Goal: Information Seeking & Learning: Understand process/instructions

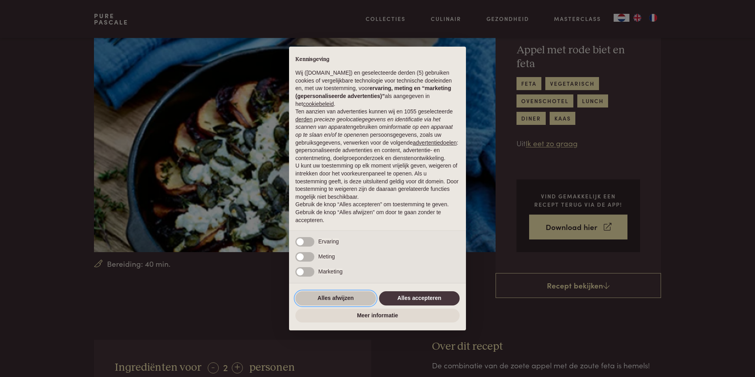
click at [346, 297] on button "Alles afwijzen" at bounding box center [335, 298] width 81 height 14
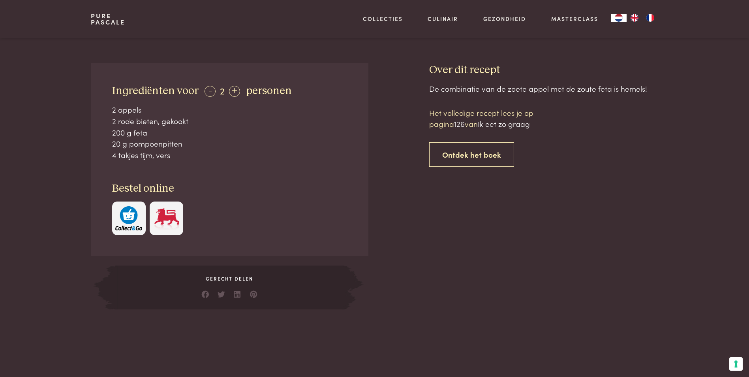
scroll to position [276, 0]
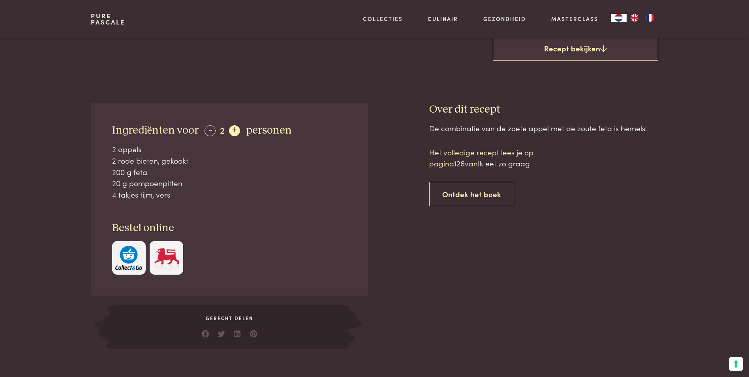
click at [236, 128] on div "+" at bounding box center [234, 130] width 11 height 11
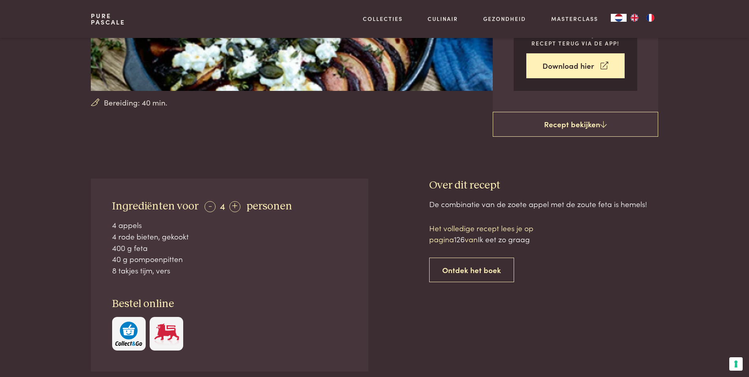
scroll to position [197, 0]
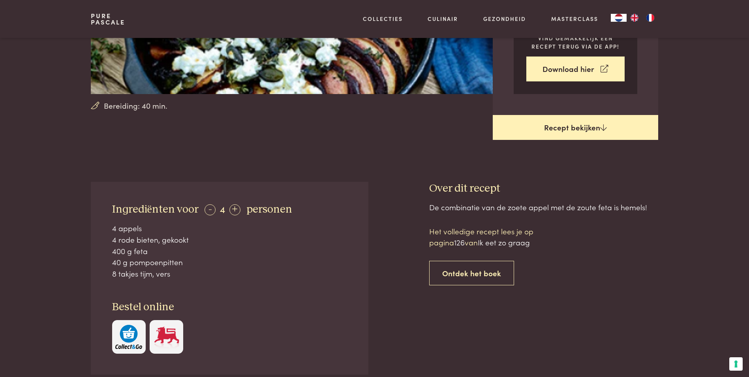
click at [581, 127] on link "Recept bekijken" at bounding box center [575, 127] width 165 height 25
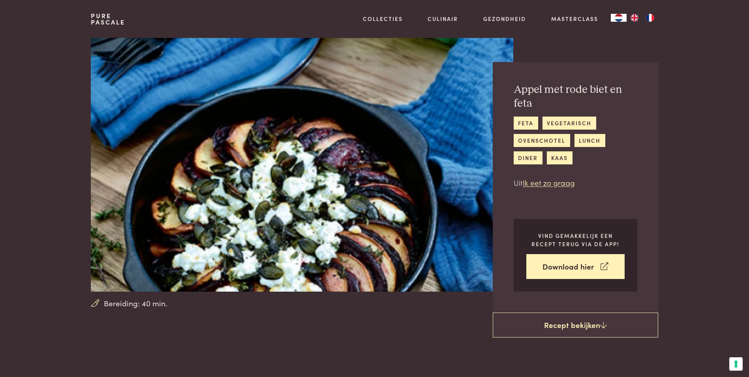
scroll to position [379, 0]
